Goal: Navigation & Orientation: Find specific page/section

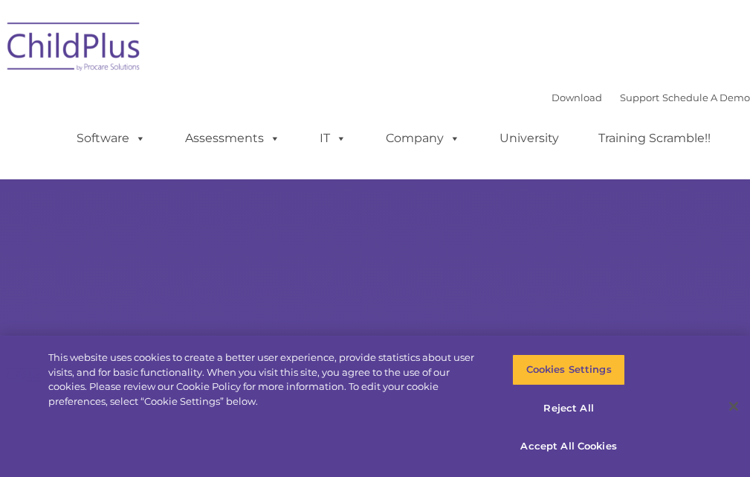
select select "MEDIUM"
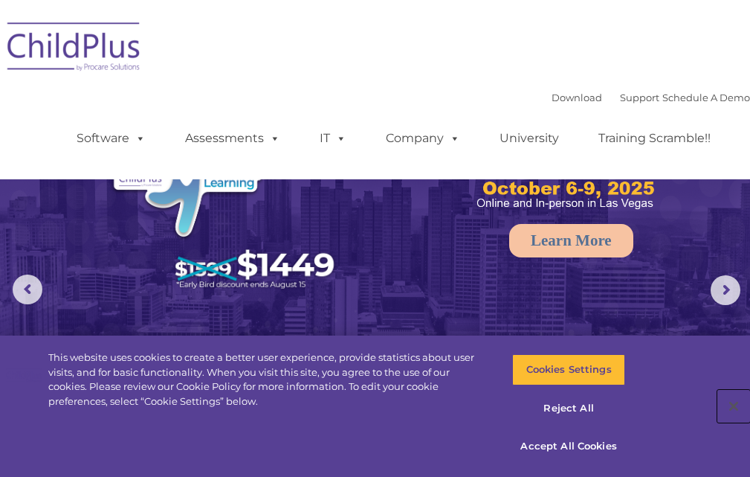
click at [723, 399] on button "Close" at bounding box center [734, 406] width 33 height 33
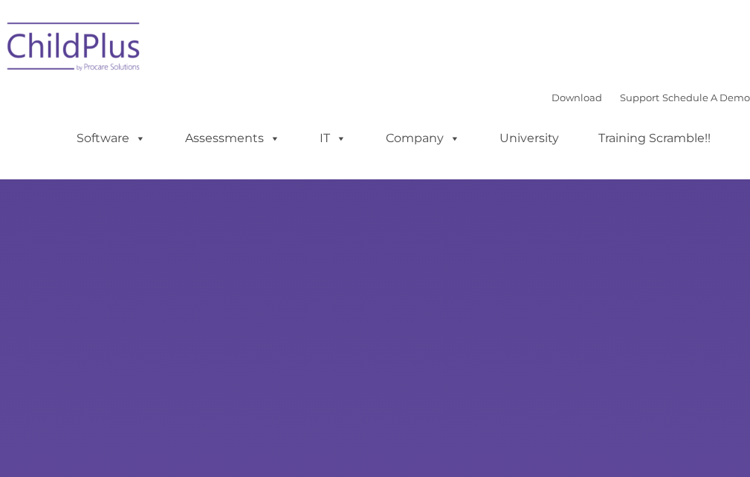
type input ""
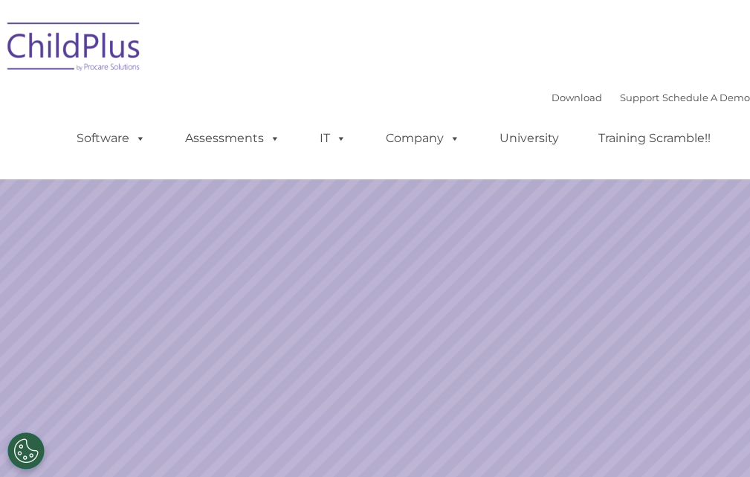
select select "MEDIUM"
